Goal: Task Accomplishment & Management: Use online tool/utility

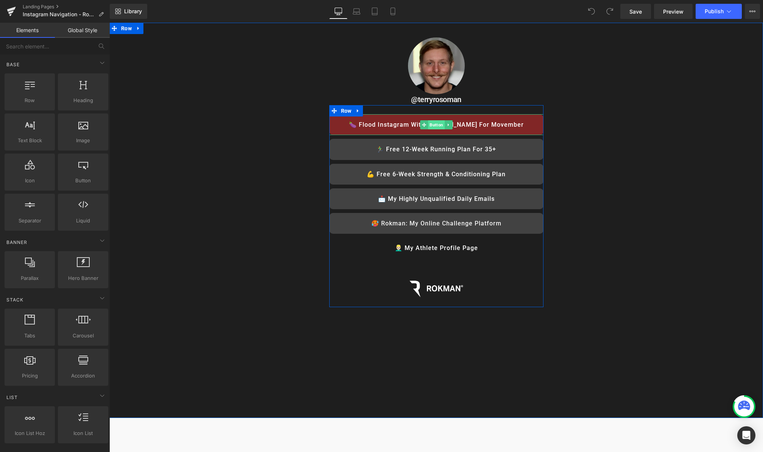
click at [437, 123] on span "Button" at bounding box center [436, 124] width 17 height 9
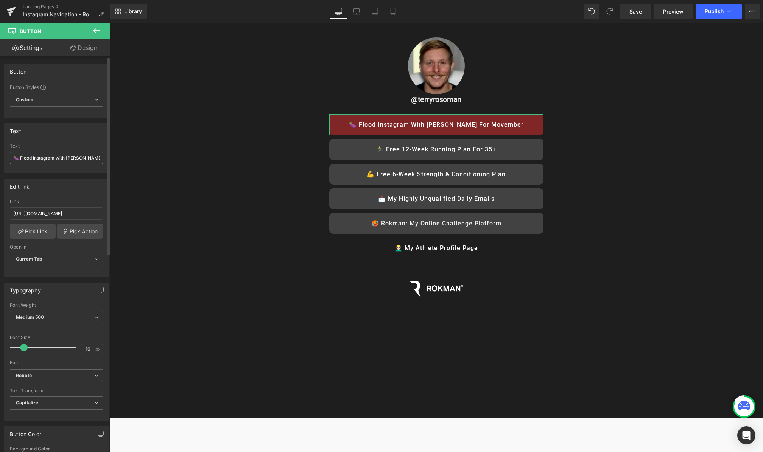
click at [64, 156] on input "🍆 Flood Instagram with [PERSON_NAME] for Movember" at bounding box center [56, 158] width 93 height 12
type input "View Online Challenges"
click at [675, 12] on span "Preview" at bounding box center [673, 12] width 20 height 8
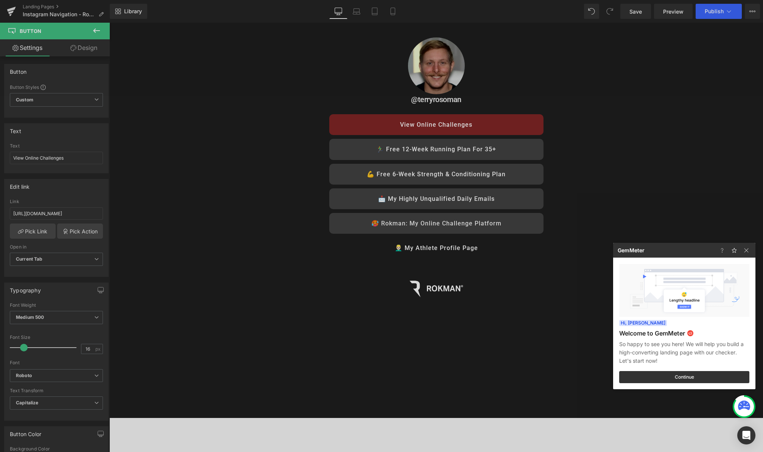
click at [620, 146] on div at bounding box center [381, 226] width 763 height 452
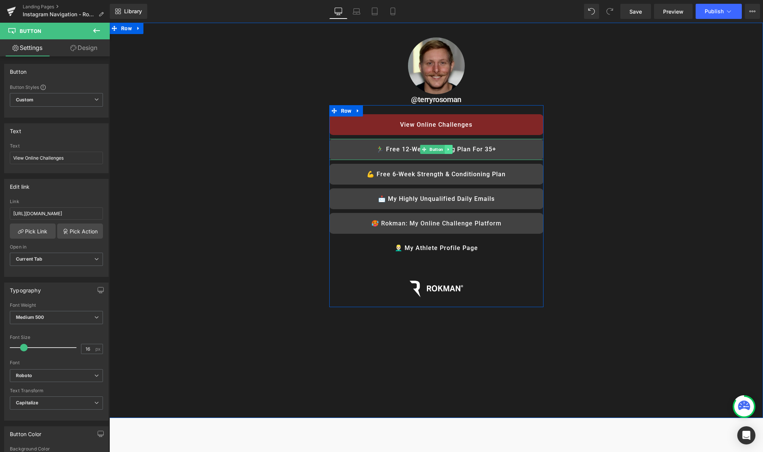
click at [450, 148] on icon at bounding box center [448, 149] width 4 height 5
click at [454, 151] on icon at bounding box center [452, 149] width 4 height 4
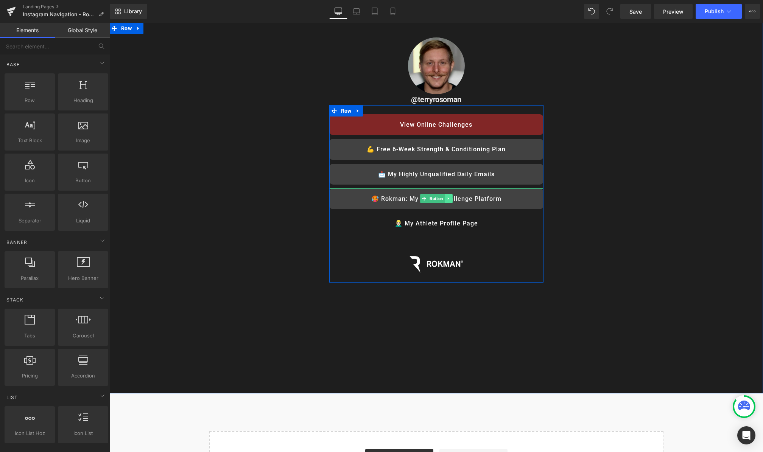
click at [450, 200] on icon at bounding box center [448, 198] width 4 height 5
click at [452, 201] on link at bounding box center [452, 198] width 8 height 9
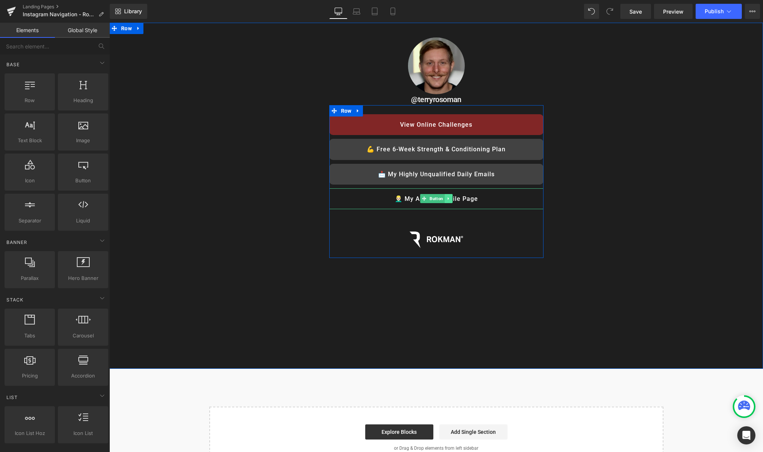
click at [448, 200] on icon at bounding box center [448, 198] width 4 height 5
click at [453, 201] on icon at bounding box center [452, 199] width 4 height 4
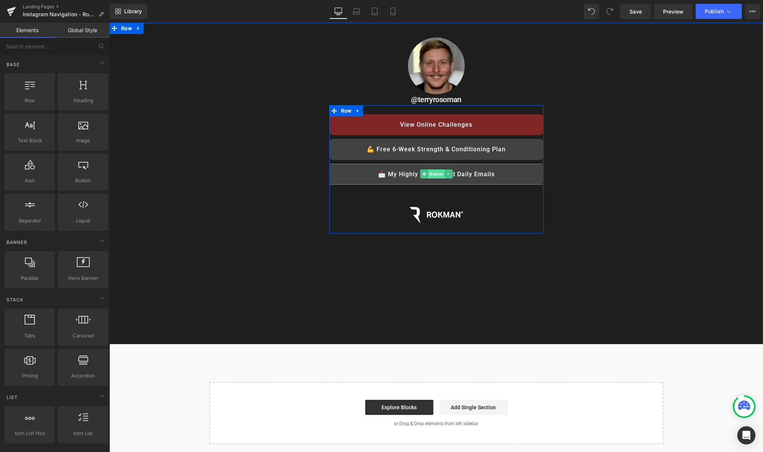
click at [438, 175] on span "Button" at bounding box center [436, 174] width 17 height 9
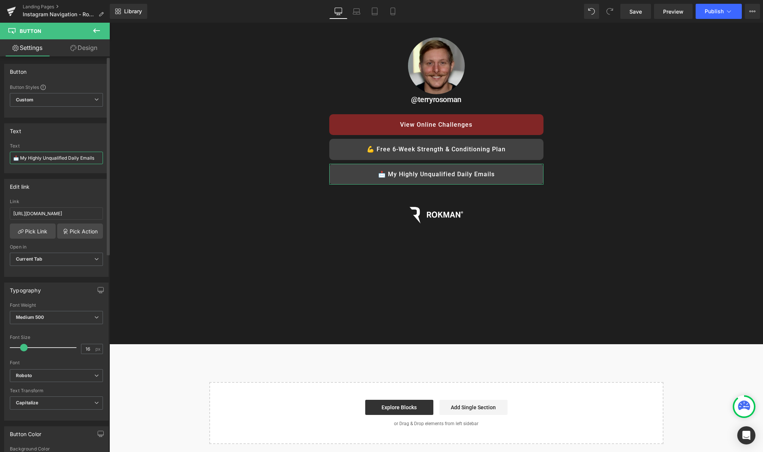
drag, startPoint x: 95, startPoint y: 158, endPoint x: 15, endPoint y: 159, distance: 80.2
click at [15, 159] on input "📩 My Highly Unqualified Daily Emails" at bounding box center [56, 158] width 93 height 12
type input "Subscribe to Challenge Alerts"
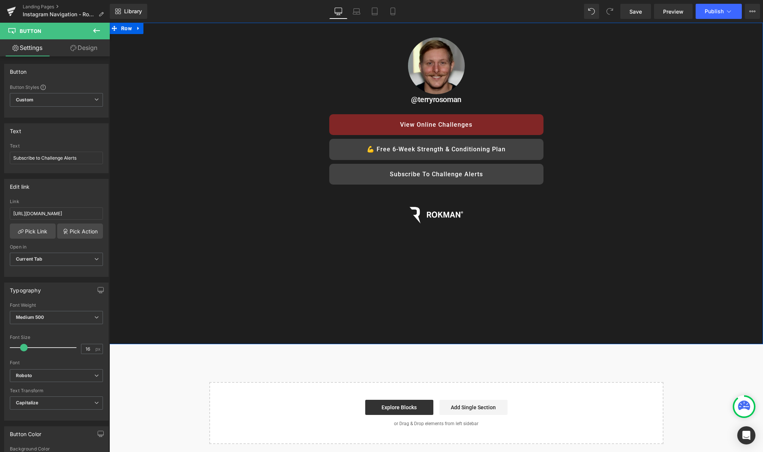
click at [626, 132] on div "Image @terryrosoman Heading View Online Challenges Button 💪 Free 6-Week Strengt…" at bounding box center [436, 143] width 654 height 218
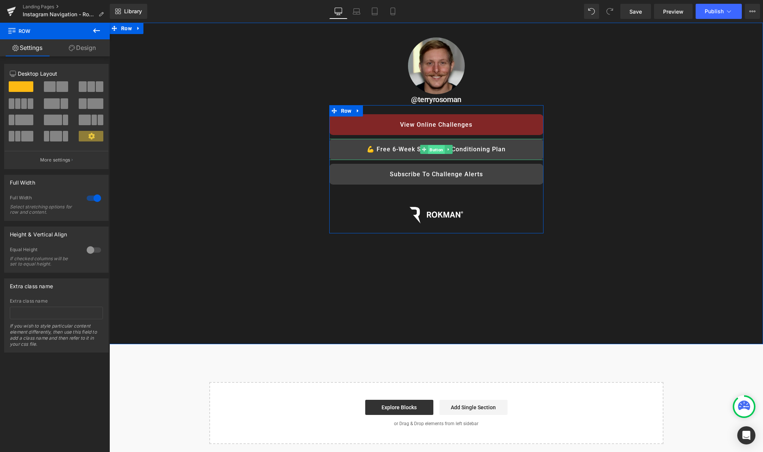
click at [434, 148] on span "Button" at bounding box center [436, 149] width 17 height 9
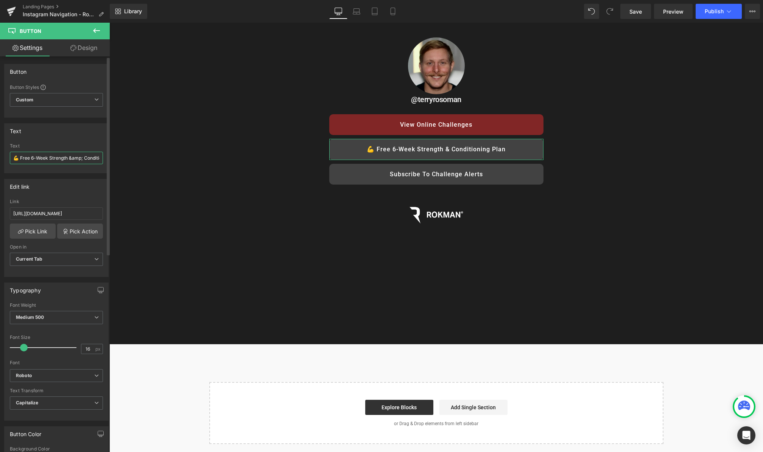
drag, startPoint x: 20, startPoint y: 158, endPoint x: 10, endPoint y: 157, distance: 9.9
click at [10, 157] on input "💪 Free 6-Week Strength &amp; Conditioning plan" at bounding box center [56, 158] width 93 height 12
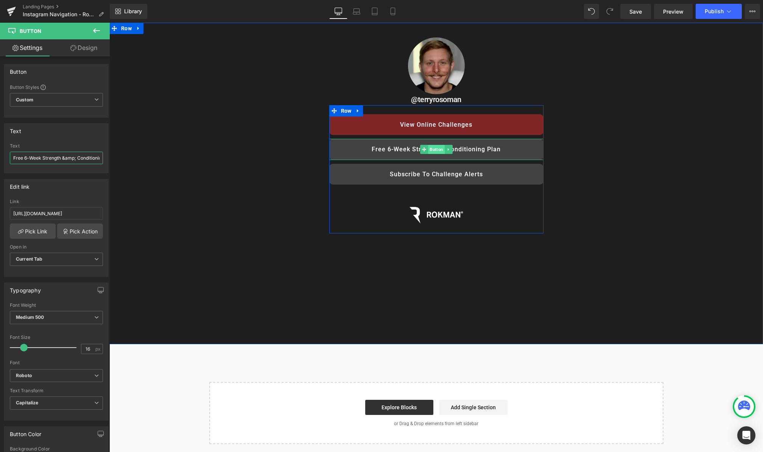
click at [436, 150] on span "Button" at bounding box center [436, 149] width 17 height 9
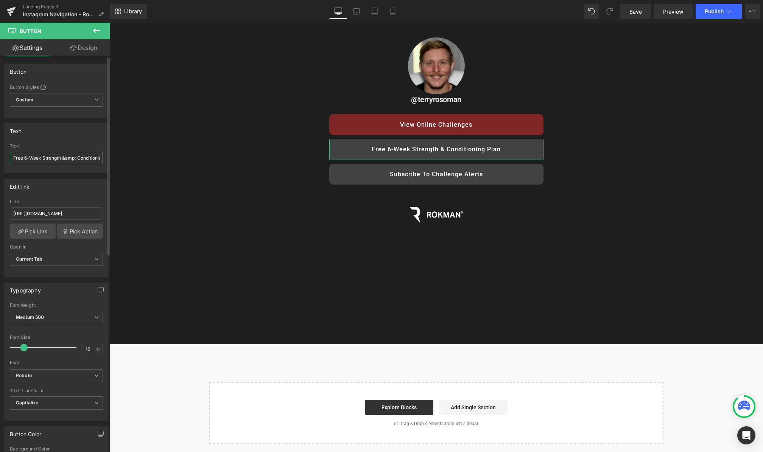
scroll to position [0, 18]
drag, startPoint x: 42, startPoint y: 157, endPoint x: 86, endPoint y: 157, distance: 43.1
click at [86, 157] on input "Free 6-Week Strength &amp; Conditioning plan" at bounding box center [56, 158] width 93 height 12
type input "Free 6-Week Video Bodyweight Training plan"
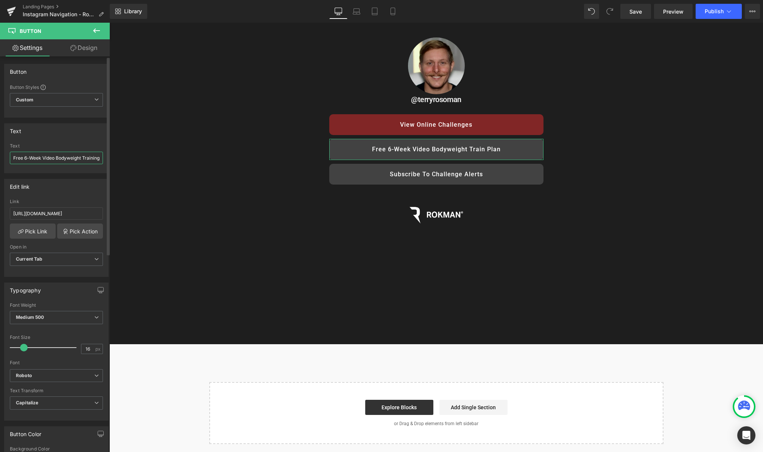
scroll to position [0, 3]
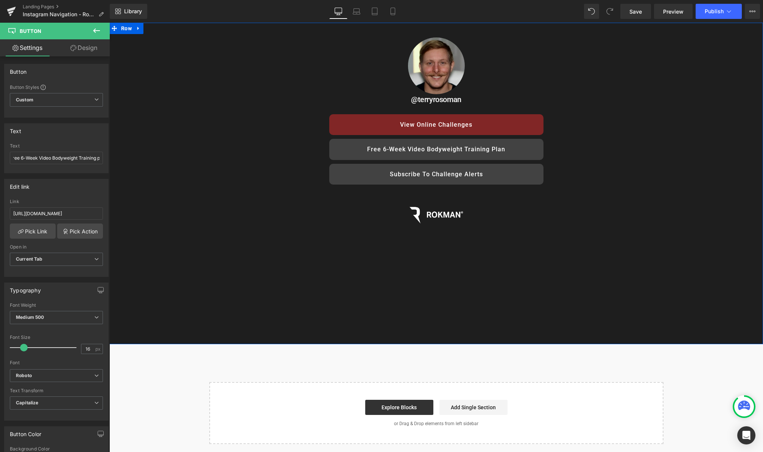
click at [626, 142] on div "Image @terryrosoman Heading View Online Challenges Button Free 6-Week Video Bod…" at bounding box center [436, 143] width 654 height 218
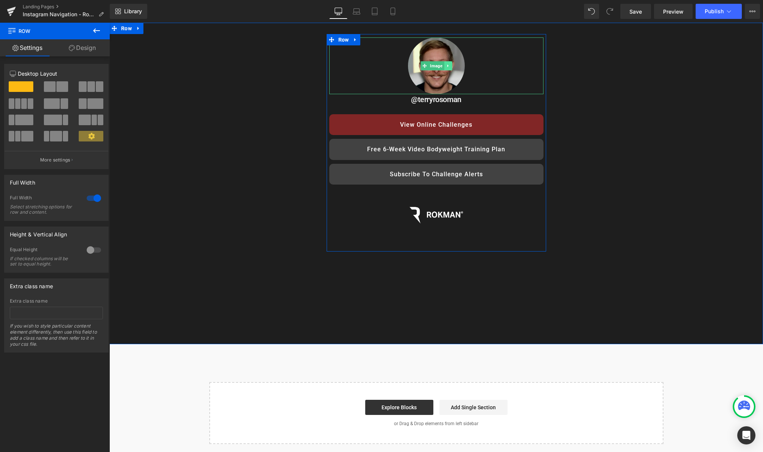
click at [450, 64] on icon at bounding box center [448, 66] width 4 height 5
click at [454, 64] on icon at bounding box center [452, 66] width 4 height 4
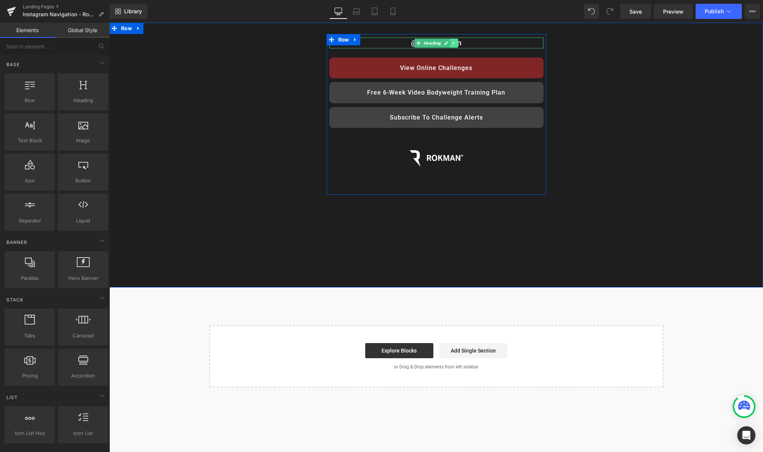
click at [457, 42] on link at bounding box center [454, 43] width 8 height 9
click at [456, 42] on icon at bounding box center [458, 43] width 4 height 4
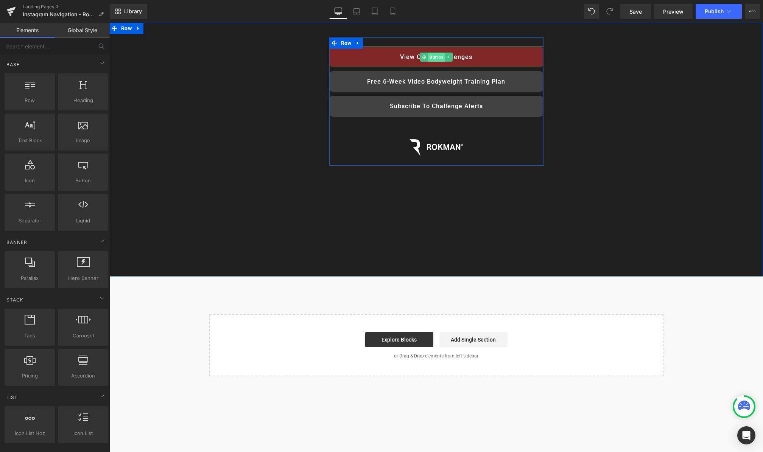
click at [436, 58] on span "Button" at bounding box center [436, 57] width 17 height 9
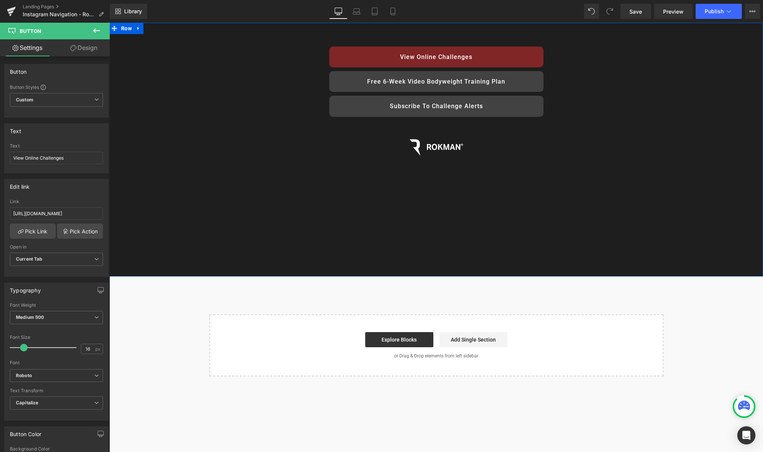
click at [663, 92] on div "View Online Challenges Button Free 6-Week Video Bodyweight Training plan Button…" at bounding box center [436, 109] width 654 height 150
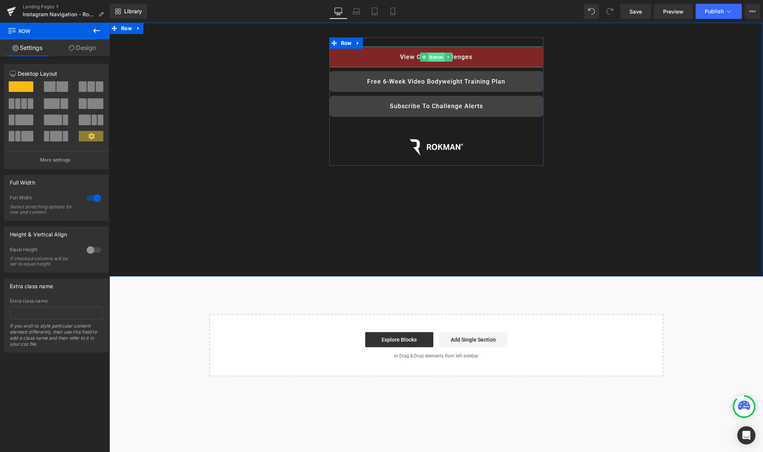
click at [438, 58] on span "Button" at bounding box center [436, 57] width 17 height 9
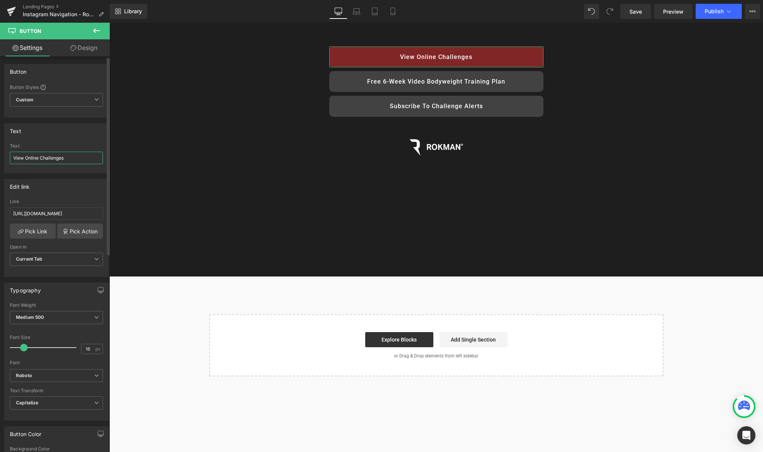
drag, startPoint x: 13, startPoint y: 158, endPoint x: 23, endPoint y: 164, distance: 11.9
click at [13, 158] on input "View Online Challenges" at bounding box center [56, 158] width 93 height 12
paste input "🏃‍♂️"
type input "🏃‍♂️ View Online Challenges"
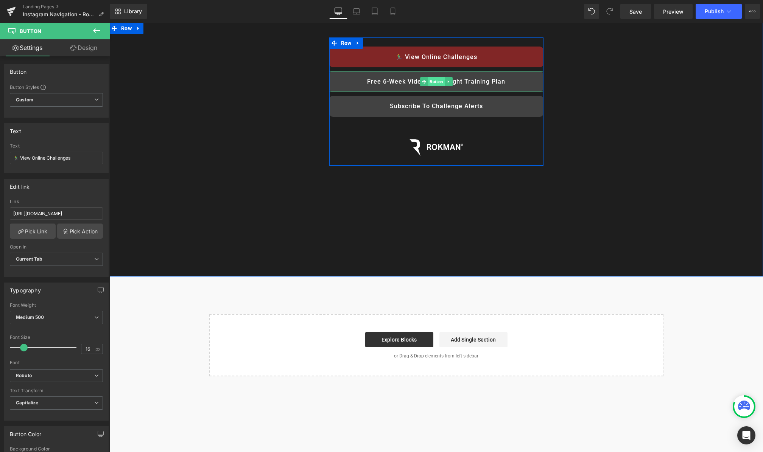
click at [438, 81] on span "Button" at bounding box center [436, 81] width 17 height 9
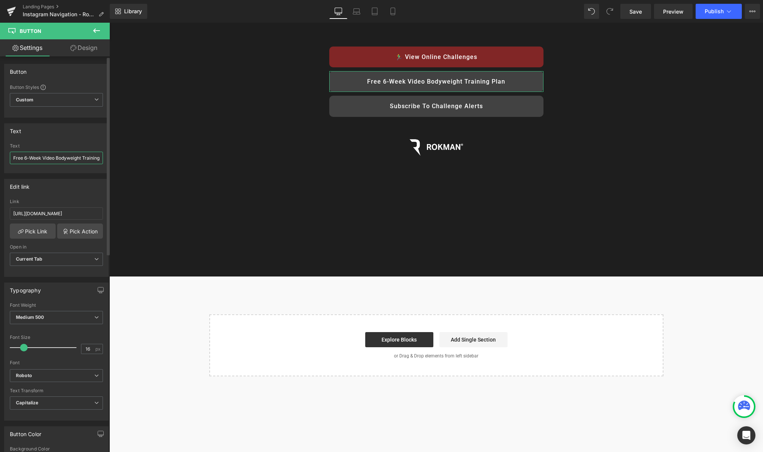
click at [14, 158] on input "Free 6-Week Video Bodyweight Training plan" at bounding box center [56, 158] width 93 height 12
paste input "🏋🏻"
type input "🏋🏻 Free 6-Week Video Bodyweight Training plan"
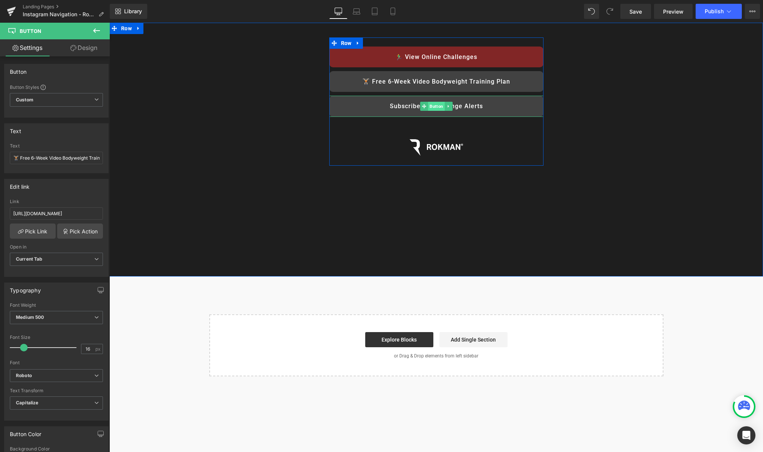
click at [437, 106] on span "Button" at bounding box center [436, 106] width 17 height 9
click at [388, 104] on link "Subscribe to Challenge Alerts" at bounding box center [436, 106] width 214 height 21
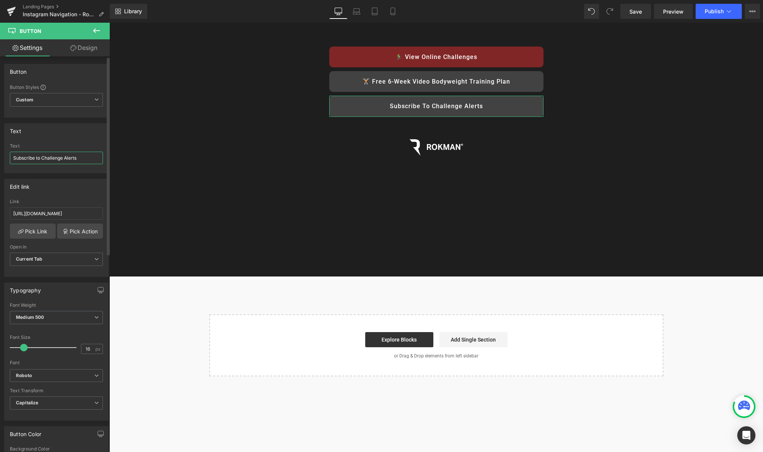
click at [14, 158] on input "Subscribe to Challenge Alerts" at bounding box center [56, 158] width 93 height 12
type input "🔔 Subscribe to Challenge Alerts"
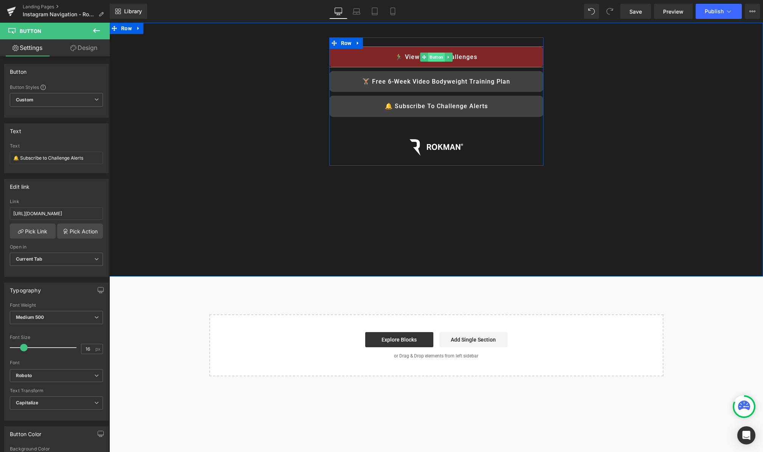
click at [436, 58] on span "Button" at bounding box center [436, 57] width 17 height 9
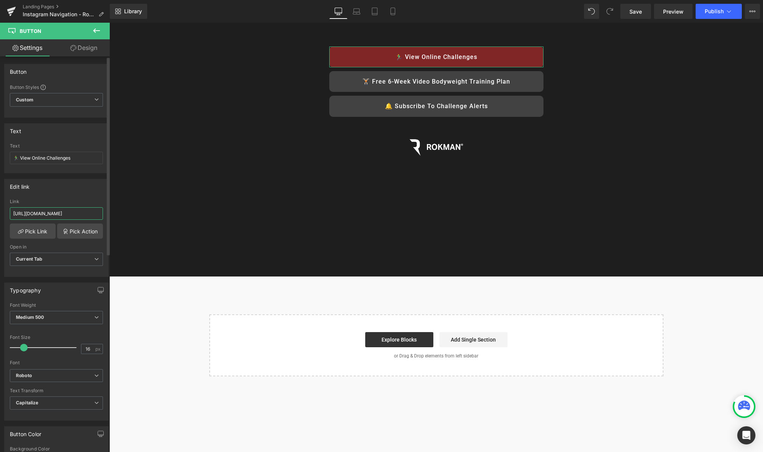
click at [49, 214] on input "[URL][DOMAIN_NAME]" at bounding box center [56, 213] width 93 height 12
paste input "text"
type input "[URL][DOMAIN_NAME]"
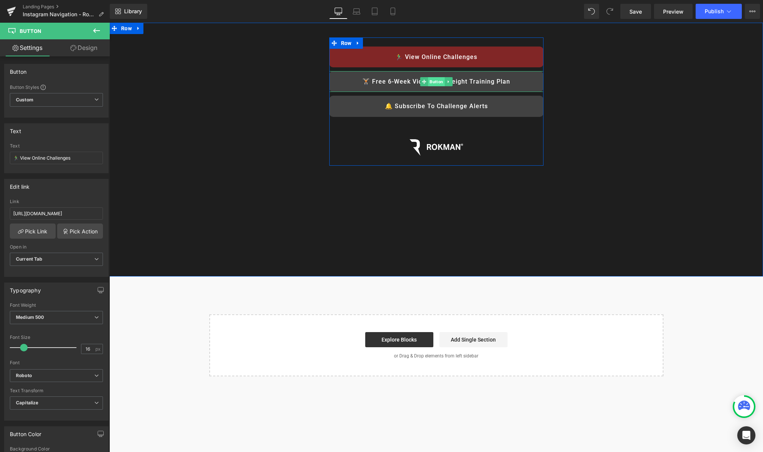
click at [439, 82] on span "Button" at bounding box center [436, 81] width 17 height 9
click at [439, 106] on span "Button" at bounding box center [436, 106] width 17 height 9
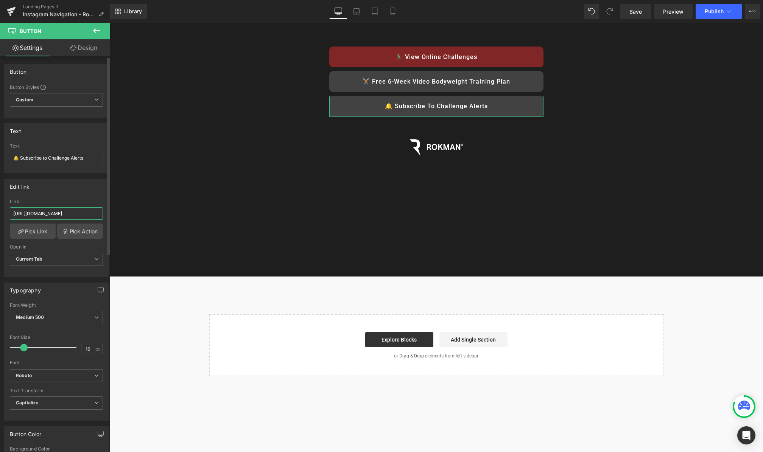
click at [56, 212] on input "[URL][DOMAIN_NAME]" at bounding box center [56, 213] width 93 height 12
paste input "reminder"
type input "[URL][DOMAIN_NAME]"
click at [725, 12] on icon at bounding box center [729, 12] width 8 height 8
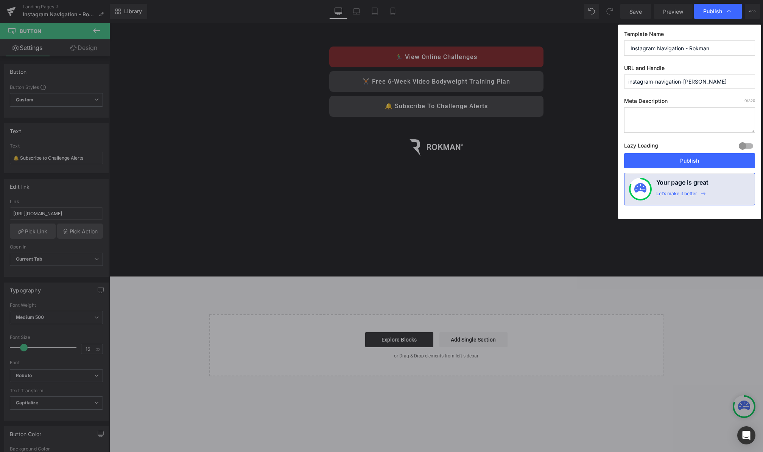
drag, startPoint x: 706, startPoint y: 81, endPoint x: 627, endPoint y: 78, distance: 79.2
click at [627, 78] on input "instagram-navigation-[PERSON_NAME]" at bounding box center [689, 82] width 131 height 14
type input "get-started"
click at [696, 161] on button "Publish" at bounding box center [689, 160] width 131 height 15
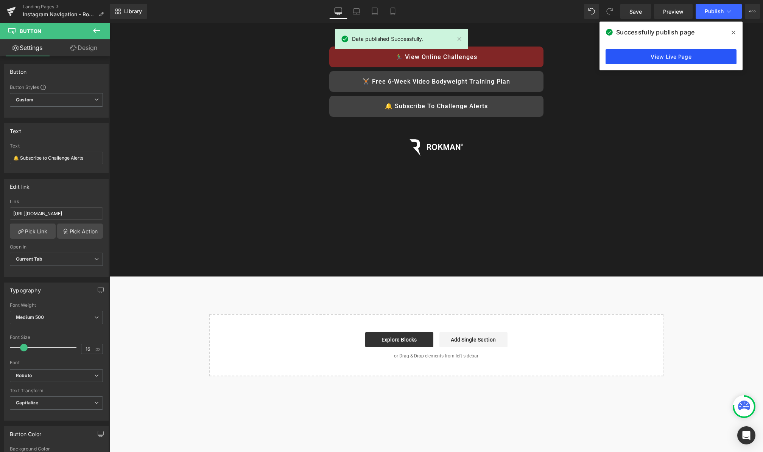
click at [678, 58] on link "View Live Page" at bounding box center [671, 56] width 131 height 15
